Goal: Information Seeking & Learning: Check status

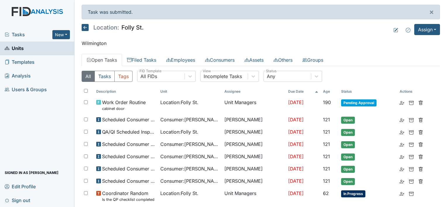
click at [18, 49] on span "Units" at bounding box center [14, 48] width 19 height 9
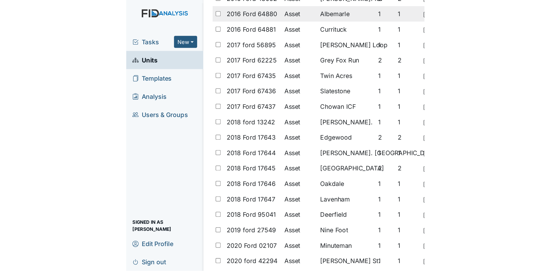
scroll to position [176, 0]
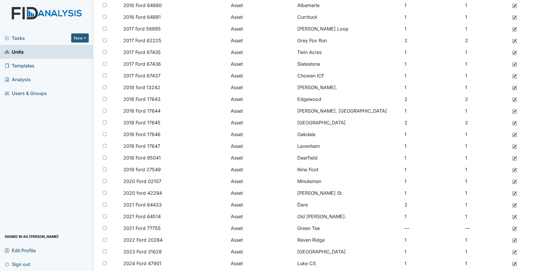
click at [15, 53] on span "Units" at bounding box center [14, 51] width 19 height 9
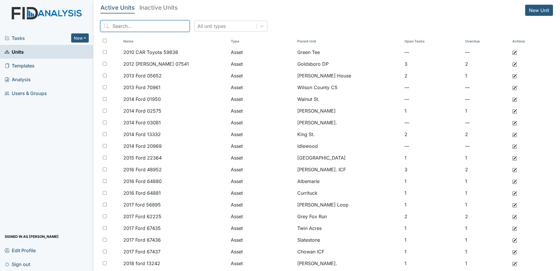
click at [124, 26] on input "search" at bounding box center [144, 25] width 89 height 11
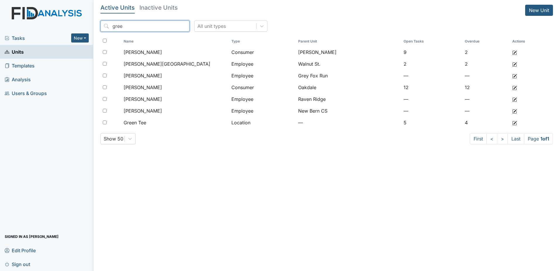
type input "gree"
click at [21, 79] on span "Analysis" at bounding box center [18, 79] width 26 height 9
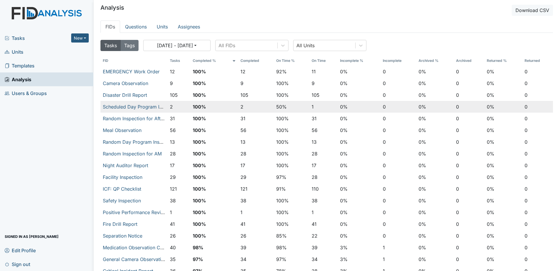
click at [242, 105] on td "2" at bounding box center [256, 107] width 36 height 12
click at [240, 107] on button "2" at bounding box center [241, 106] width 3 height 7
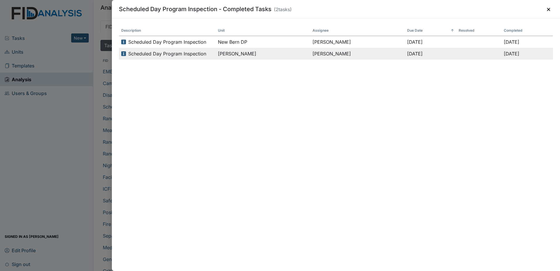
click at [195, 54] on span "Scheduled Day Program Inspection" at bounding box center [167, 53] width 78 height 7
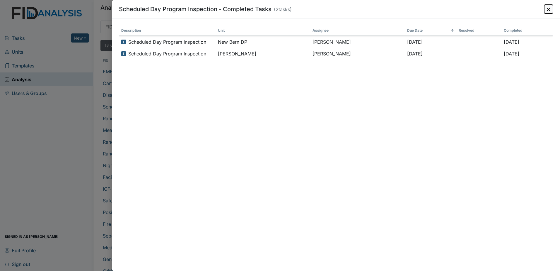
click at [548, 8] on button "×" at bounding box center [548, 9] width 9 height 9
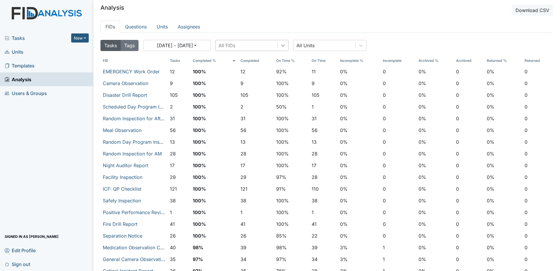
click at [281, 46] on icon at bounding box center [283, 45] width 6 height 6
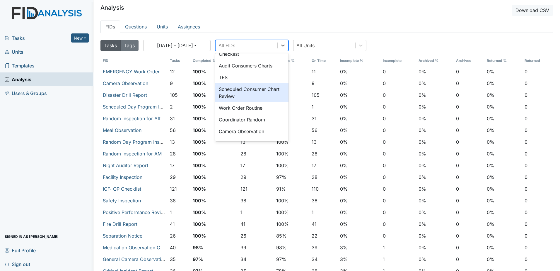
scroll to position [205, 0]
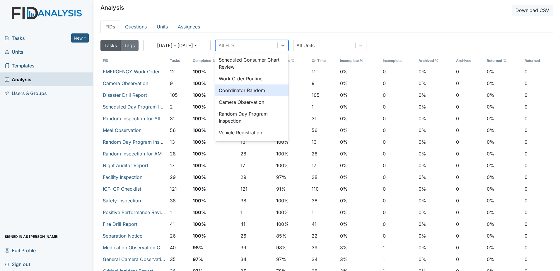
click at [248, 90] on div "Coordinator Random" at bounding box center [251, 90] width 73 height 12
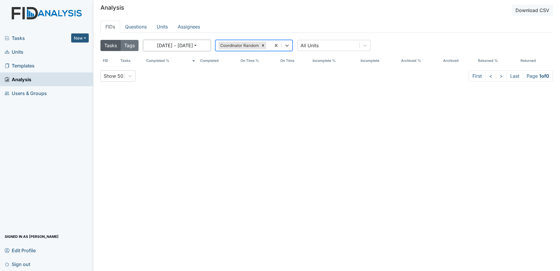
click at [206, 44] on button "07/16/2025 - 08/15/2025" at bounding box center [176, 45] width 67 height 11
select select "6"
select select "2025"
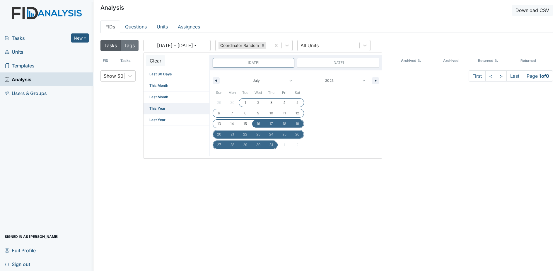
click at [156, 106] on span "This Year" at bounding box center [176, 108] width 66 height 11
type input "Dec 31, 2024"
type input "Dec 31, 2025"
select select "11"
select select "2024"
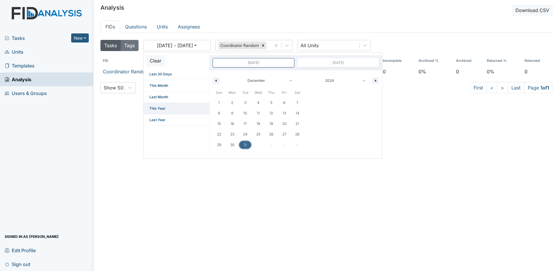
click at [159, 108] on span "This Year" at bounding box center [176, 108] width 66 height 11
click at [274, 183] on div "Tasks Tags 01/01/2025 - 12/31/2025 Clear Last 30 Days This Month Last Month Thi…" at bounding box center [326, 167] width 452 height 261
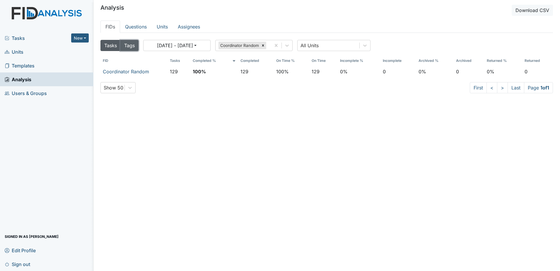
click at [129, 48] on button "Tags" at bounding box center [129, 45] width 18 height 11
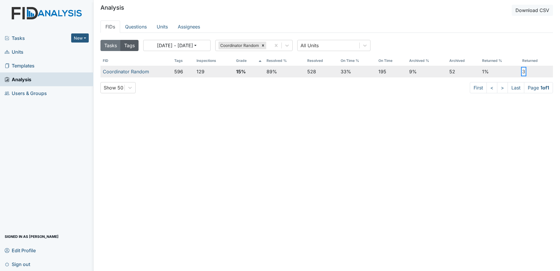
click at [522, 71] on button "3" at bounding box center [523, 71] width 3 height 7
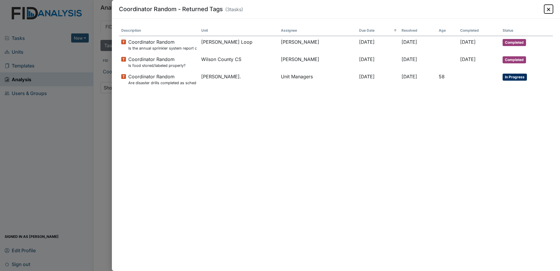
click at [546, 8] on button "×" at bounding box center [548, 9] width 9 height 9
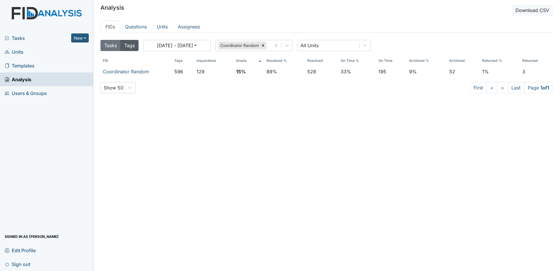
click at [15, 52] on span "Units" at bounding box center [14, 51] width 19 height 9
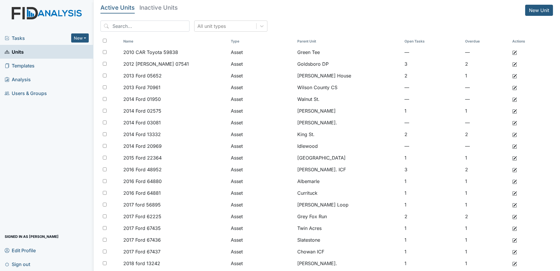
click at [140, 26] on input "search" at bounding box center [144, 25] width 89 height 11
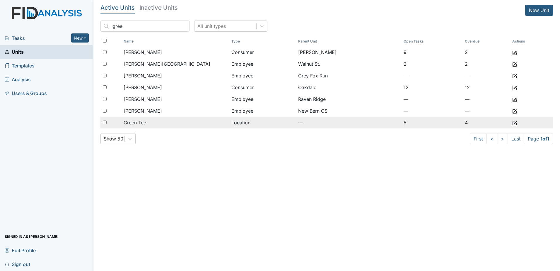
type input "gree"
click at [143, 122] on span "Green Tee" at bounding box center [135, 122] width 23 height 7
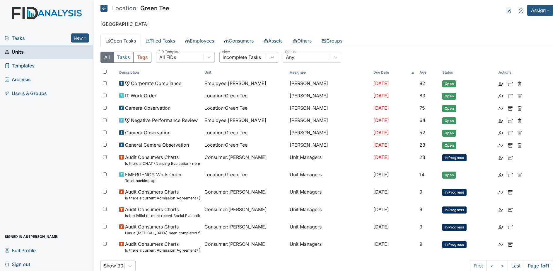
click at [274, 57] on icon at bounding box center [273, 57] width 4 height 2
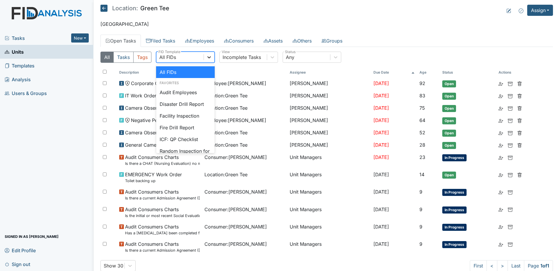
click at [208, 57] on icon at bounding box center [209, 57] width 6 height 6
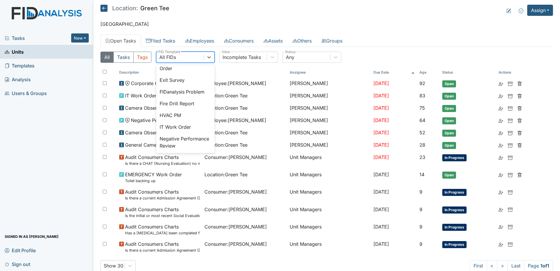
scroll to position [234, 0]
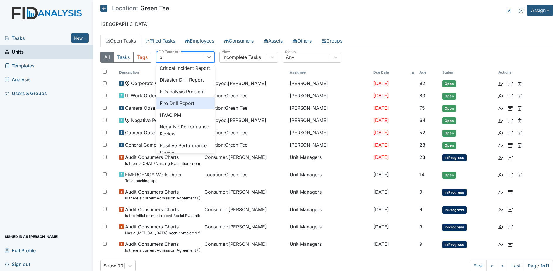
type input "po"
click at [184, 116] on div "Positive Performance Review" at bounding box center [185, 106] width 59 height 19
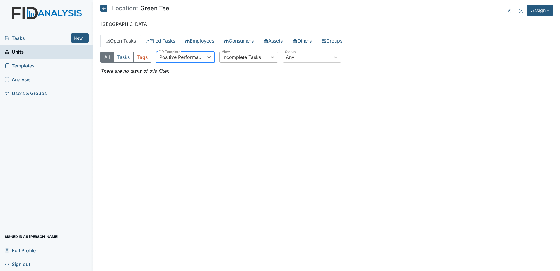
click at [273, 59] on icon at bounding box center [272, 57] width 6 height 6
click at [165, 40] on link "Filed Tasks" at bounding box center [160, 41] width 39 height 12
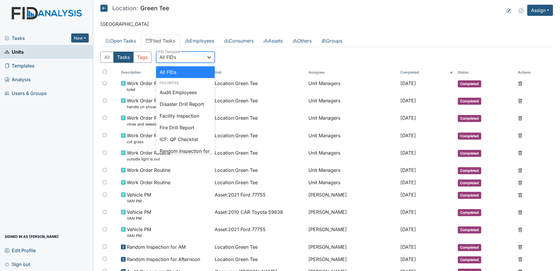
click at [209, 58] on icon at bounding box center [209, 57] width 4 height 2
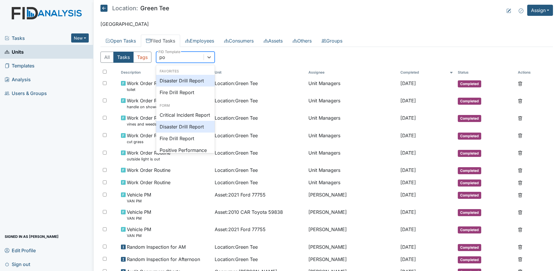
type input "pos"
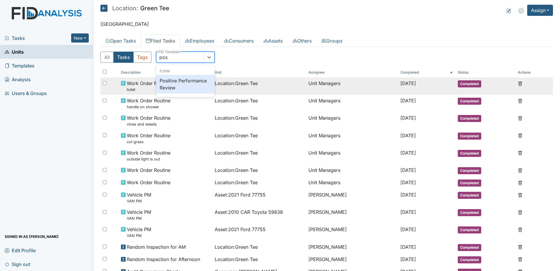
click at [178, 83] on div "Positive Performance Review" at bounding box center [185, 84] width 59 height 19
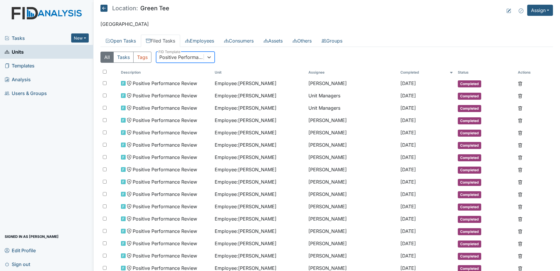
click at [19, 80] on span "Analysis" at bounding box center [18, 79] width 26 height 9
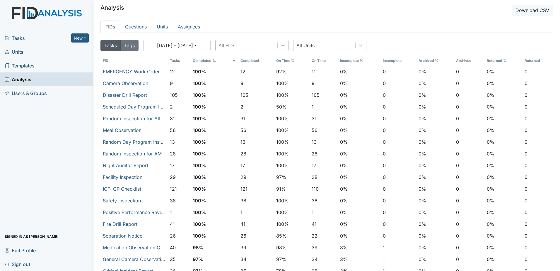
click at [285, 46] on icon at bounding box center [283, 45] width 6 height 6
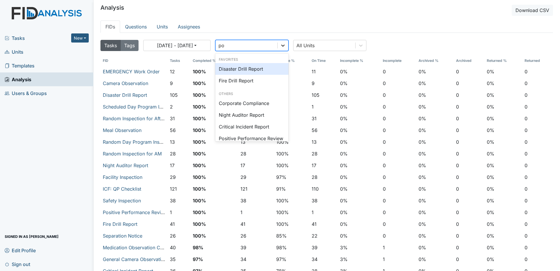
type input "pos"
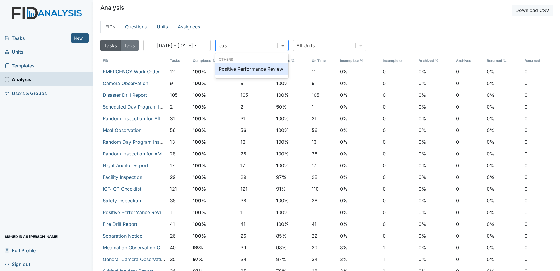
click at [279, 68] on div "Positive Performance Review" at bounding box center [251, 69] width 73 height 12
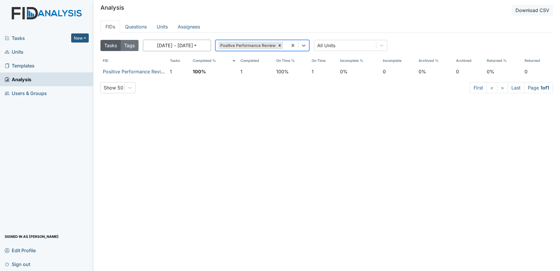
click at [204, 46] on button "07/16/2025 - 08/15/2025" at bounding box center [176, 45] width 67 height 11
select select "6"
select select "2025"
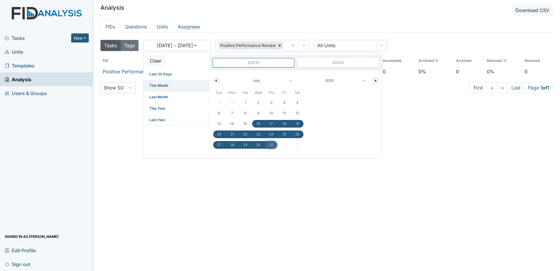
click at [165, 84] on span "This Month" at bounding box center [176, 85] width 66 height 11
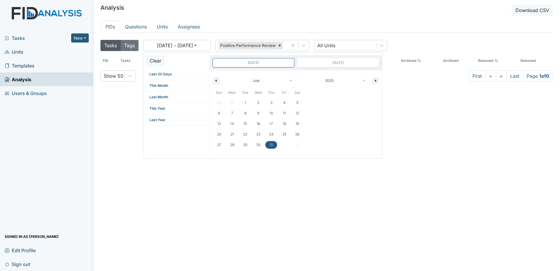
click at [429, 132] on div "Tasks Tags 08/01/2025 - 08/15/2025 Clear Last 30 Days This Month Last Month Thi…" at bounding box center [326, 167] width 452 height 261
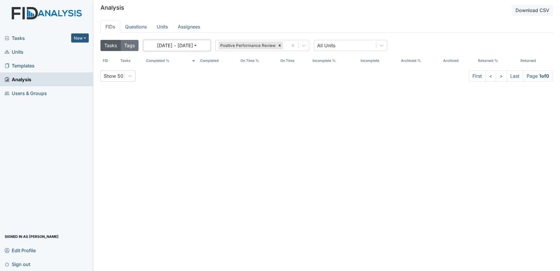
click at [208, 46] on button "08/01/2025 - 08/15/2025" at bounding box center [176, 45] width 67 height 11
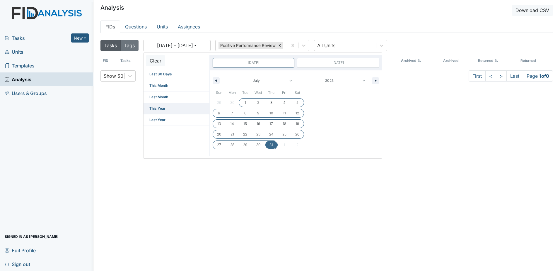
click at [162, 107] on span "This Year" at bounding box center [176, 108] width 66 height 11
type input "Dec 31, 2024"
type input "Dec 31, 2025"
select select "11"
select select "2024"
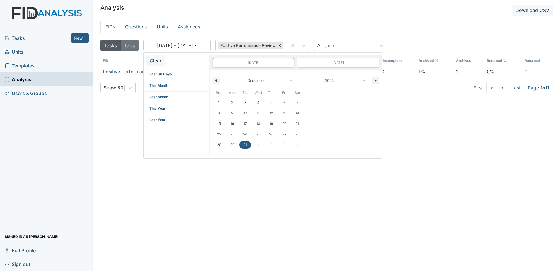
click at [158, 196] on div "Tasks Tags 01/01/2025 - 12/31/2025 Clear Last 30 Days This Month Last Month Thi…" at bounding box center [326, 167] width 452 height 261
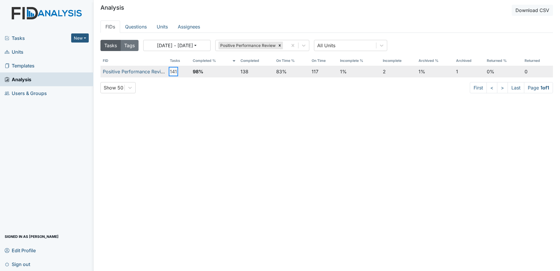
click at [170, 72] on button "141" at bounding box center [173, 71] width 7 height 7
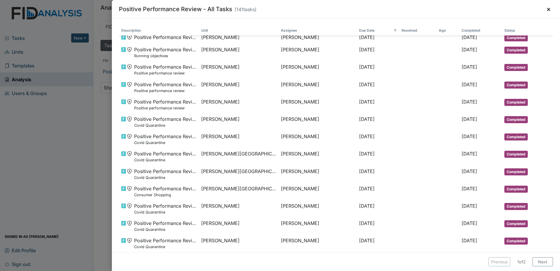
scroll to position [1083, 0]
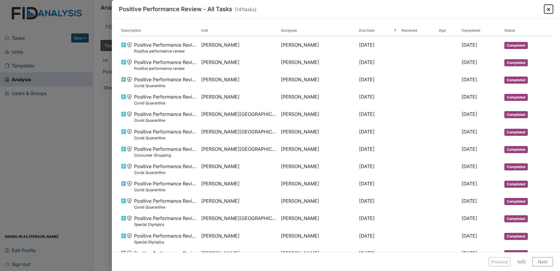
click at [546, 8] on button "×" at bounding box center [548, 9] width 9 height 9
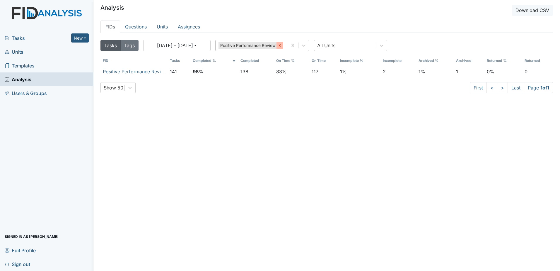
click at [281, 46] on icon at bounding box center [280, 45] width 4 height 4
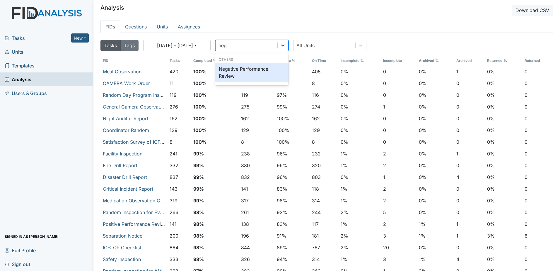
type input "nega"
click at [245, 70] on div "Negative Performance Review" at bounding box center [251, 72] width 73 height 19
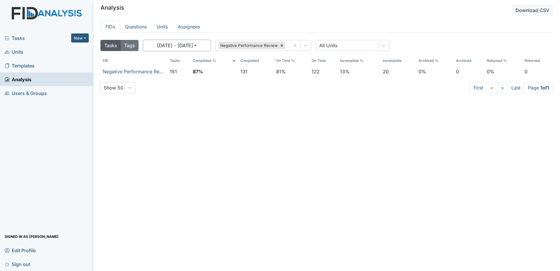
click at [205, 48] on button "01/01/2025 - 12/31/2025" at bounding box center [176, 45] width 67 height 11
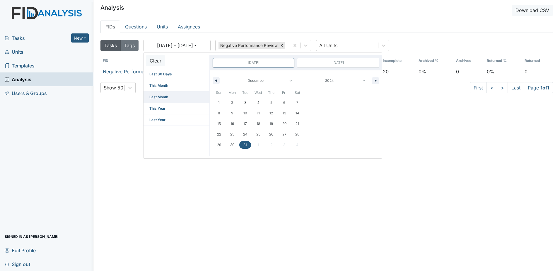
click at [160, 97] on span "Last Month" at bounding box center [176, 96] width 66 height 11
type input "Jun 30, 2025"
type input "Jul 31, 2025"
select select "5"
select select "2025"
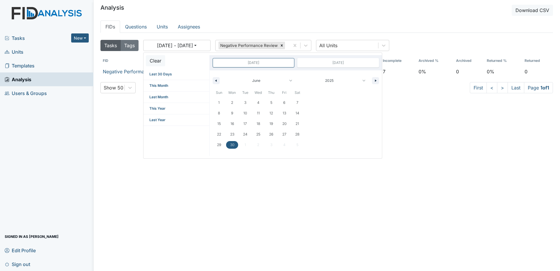
click at [157, 180] on div "Tasks Tags 07/01/2025 - 07/31/2025 Clear Last 30 Days This Month Last Month Thi…" at bounding box center [326, 167] width 452 height 261
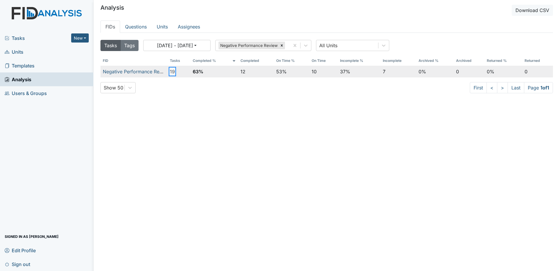
click at [170, 71] on button "19" at bounding box center [172, 71] width 5 height 7
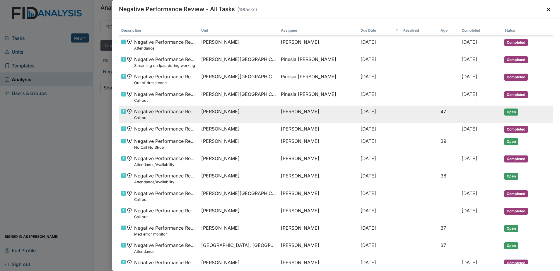
click at [287, 112] on td "Erica Carmichael" at bounding box center [318, 113] width 80 height 17
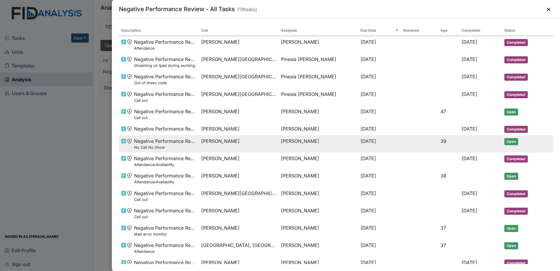
click at [295, 139] on td "William Montague" at bounding box center [318, 143] width 80 height 17
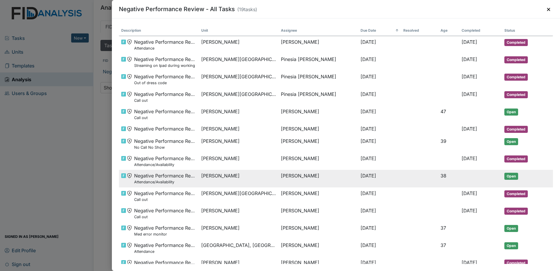
click at [223, 176] on span "Hopkins, Jashayla" at bounding box center [220, 175] width 38 height 7
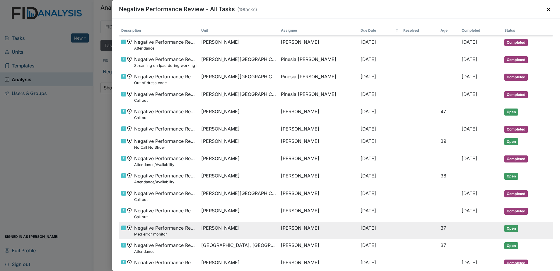
scroll to position [29, 0]
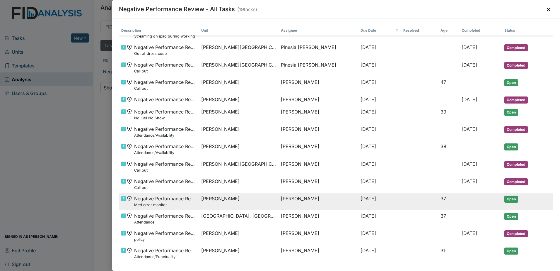
click at [279, 200] on td "[PERSON_NAME]" at bounding box center [318, 200] width 80 height 17
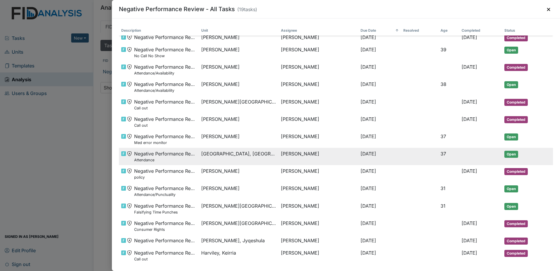
scroll to position [96, 0]
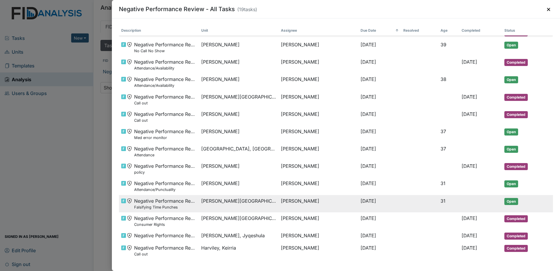
click at [232, 200] on span "Minor-Jones, Bernice" at bounding box center [238, 200] width 75 height 7
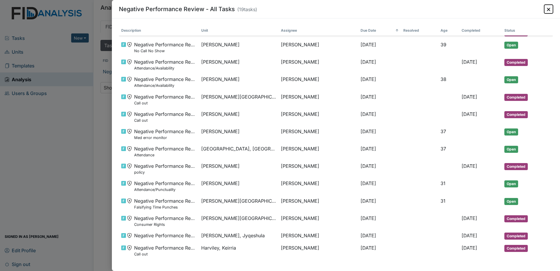
click at [548, 10] on button "×" at bounding box center [548, 9] width 9 height 9
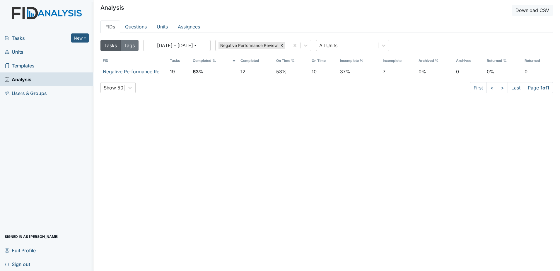
click at [18, 53] on span "Units" at bounding box center [14, 51] width 19 height 9
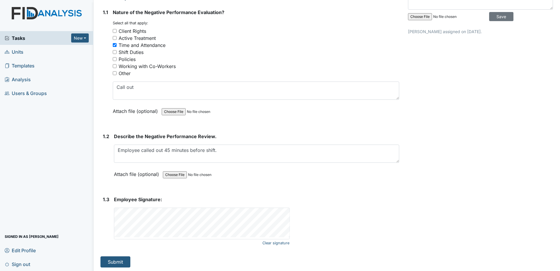
scroll to position [80, 0]
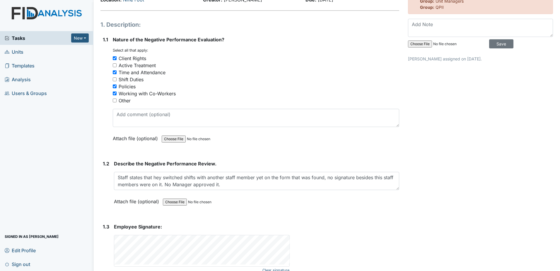
scroll to position [80, 0]
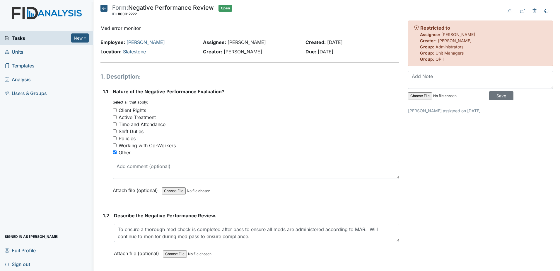
scroll to position [29, 0]
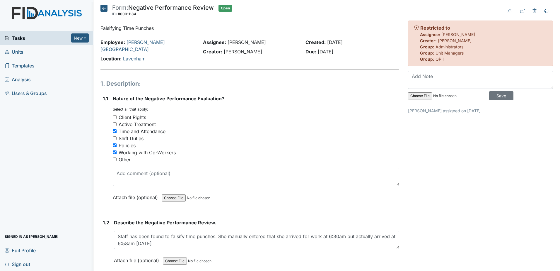
scroll to position [80, 0]
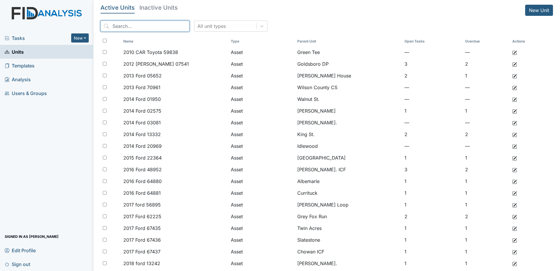
click at [155, 28] on input "search" at bounding box center [144, 25] width 89 height 11
drag, startPoint x: 44, startPoint y: 4, endPoint x: 150, endPoint y: 11, distance: 106.0
click at [44, 4] on div "Tasks New Form Inspection Document Bundle Units Templates Analysis Users & Grou…" at bounding box center [46, 136] width 93 height 268
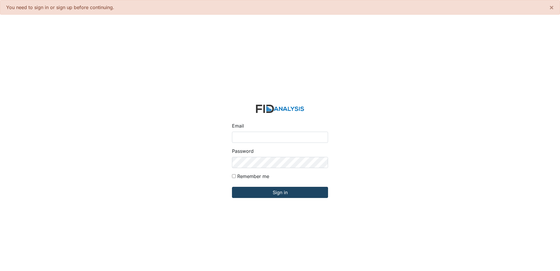
type input "[PERSON_NAME][EMAIL_ADDRESS][DOMAIN_NAME]"
click at [288, 196] on input "Sign in" at bounding box center [280, 192] width 96 height 11
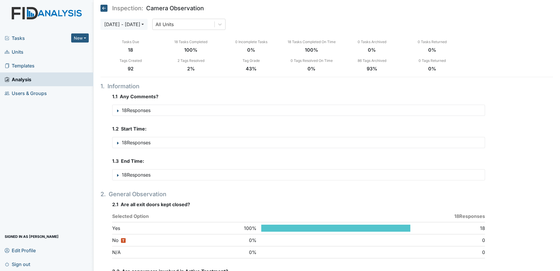
click at [21, 50] on span "Units" at bounding box center [14, 51] width 19 height 9
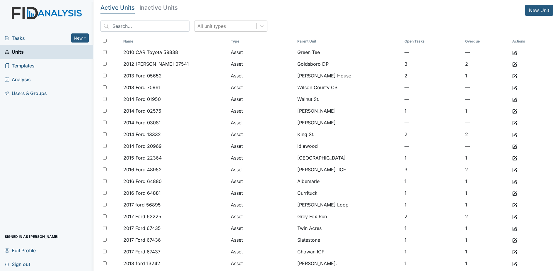
click at [23, 52] on span "Units" at bounding box center [14, 51] width 19 height 9
click at [20, 78] on span "Analysis" at bounding box center [18, 79] width 26 height 9
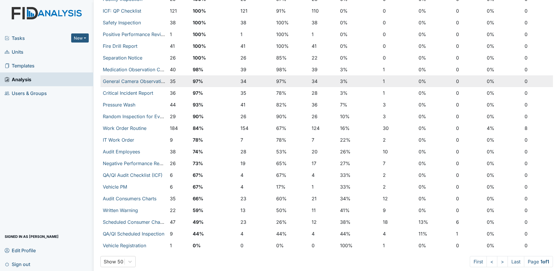
scroll to position [179, 0]
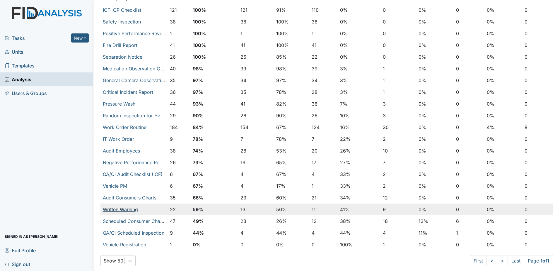
click at [127, 209] on link "Written Warning" at bounding box center [120, 209] width 35 height 6
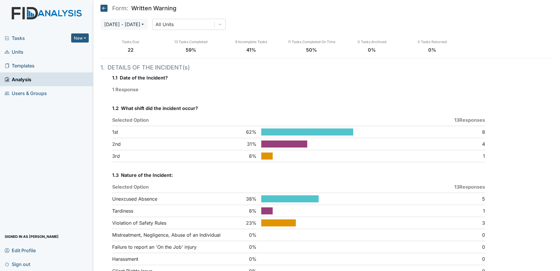
click at [21, 40] on span "Tasks" at bounding box center [38, 38] width 66 height 7
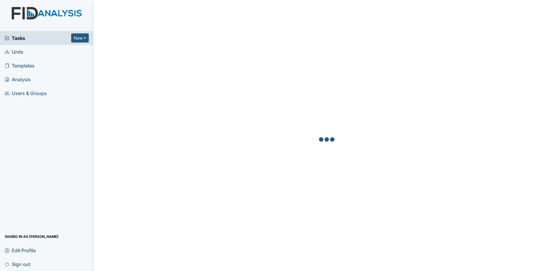
click at [24, 78] on span "Analysis" at bounding box center [18, 79] width 26 height 9
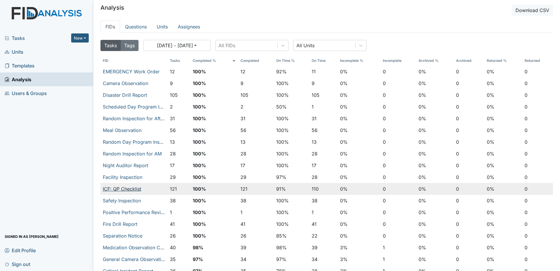
click at [125, 191] on link "ICF: QP Checklist" at bounding box center [122, 189] width 38 height 6
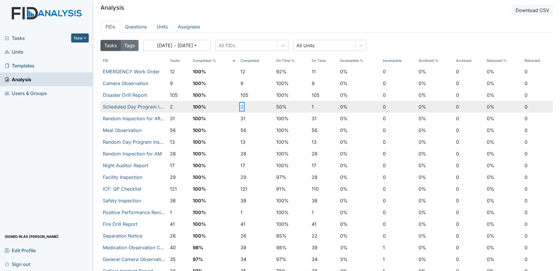
click at [240, 106] on button "2" at bounding box center [241, 106] width 3 height 7
